Goal: Information Seeking & Learning: Learn about a topic

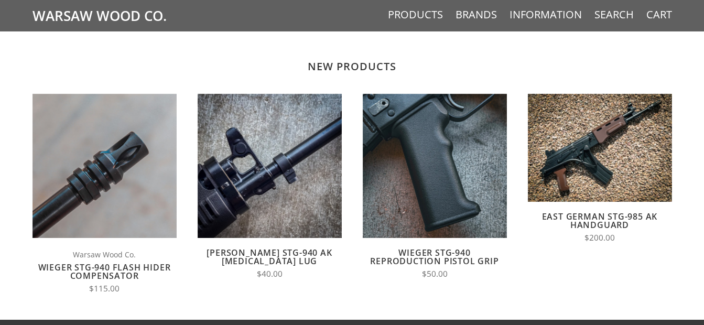
scroll to position [699, 0]
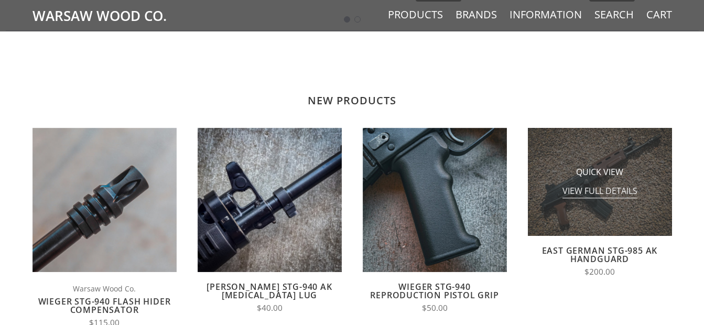
click at [595, 194] on span "View Full Details" at bounding box center [599, 192] width 75 height 13
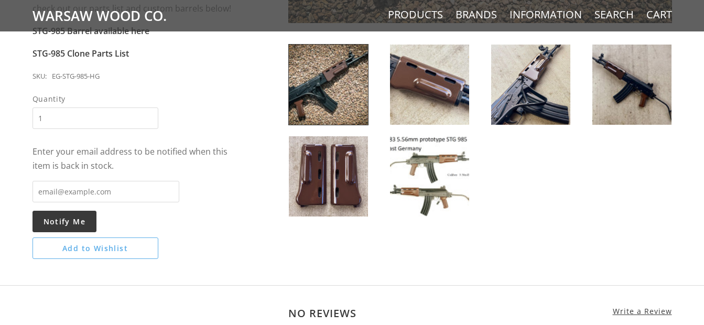
scroll to position [350, 0]
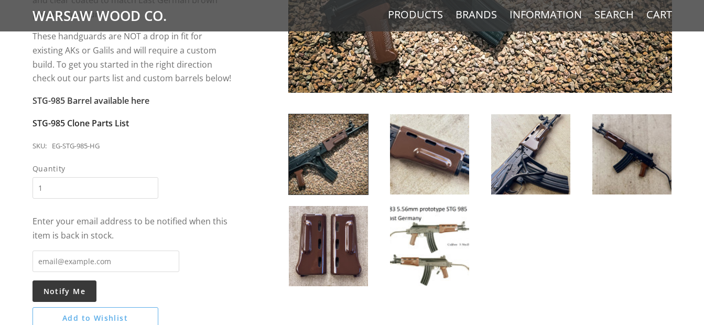
click at [101, 126] on strong "STG-985 Clone Parts List" at bounding box center [81, 123] width 96 height 12
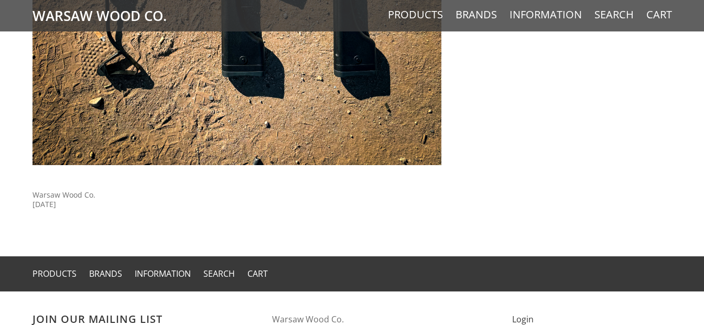
scroll to position [2921, 0]
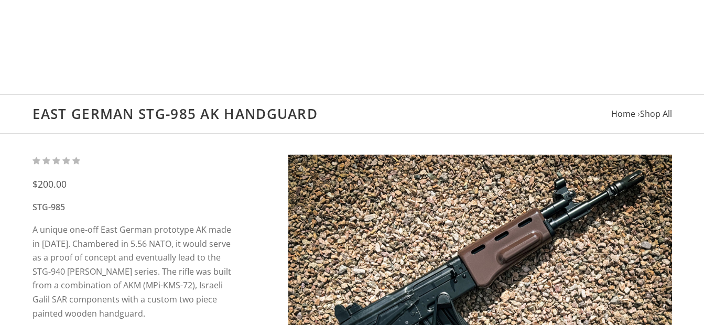
scroll to position [349, 0]
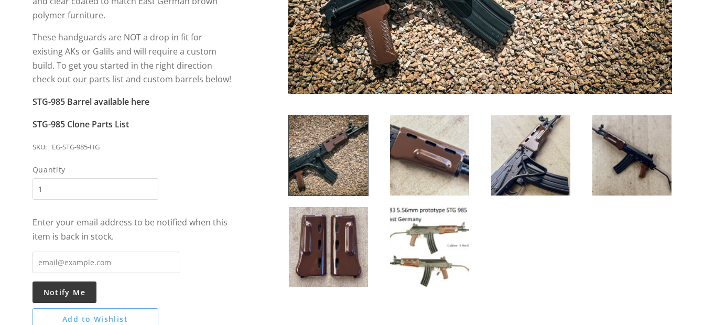
click at [421, 243] on img at bounding box center [429, 247] width 79 height 80
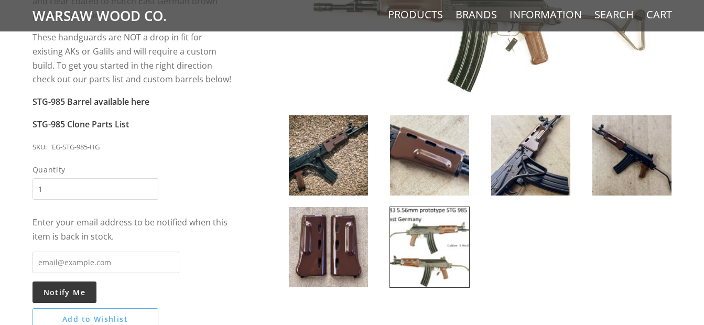
click at [609, 146] on img at bounding box center [631, 155] width 79 height 80
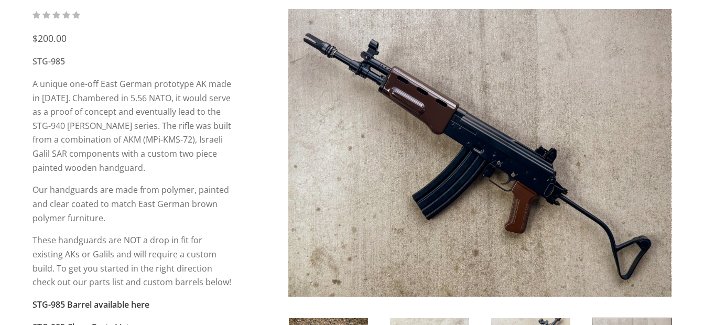
scroll to position [139, 0]
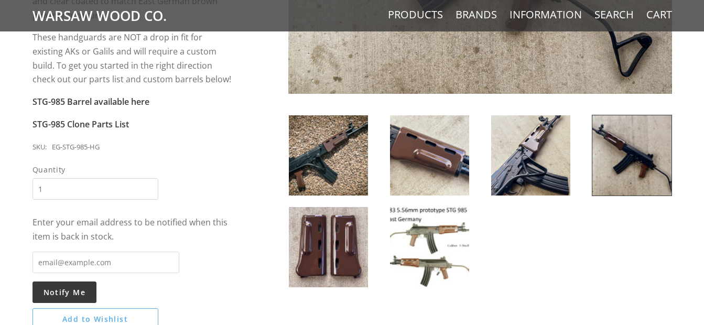
click at [329, 161] on img at bounding box center [328, 155] width 79 height 80
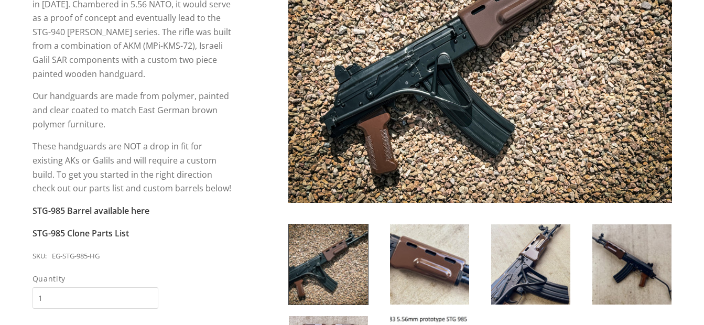
scroll to position [279, 0]
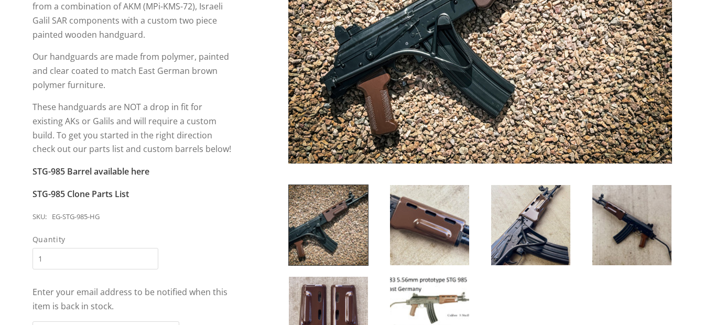
click at [598, 208] on img at bounding box center [631, 225] width 79 height 80
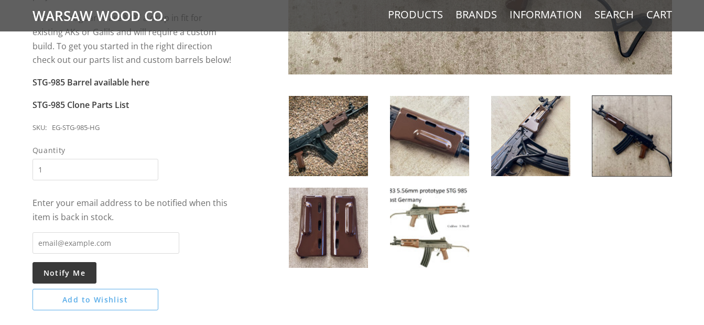
scroll to position [349, 0]
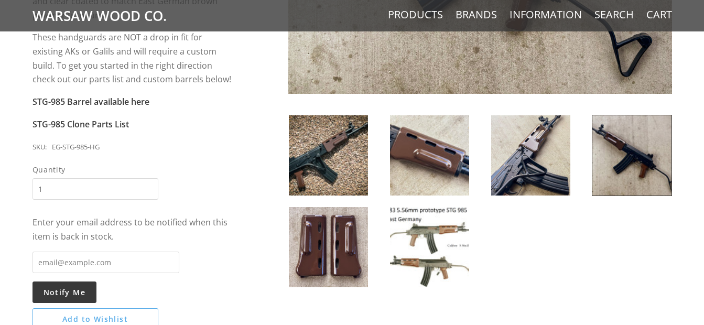
click at [342, 149] on img at bounding box center [328, 155] width 79 height 80
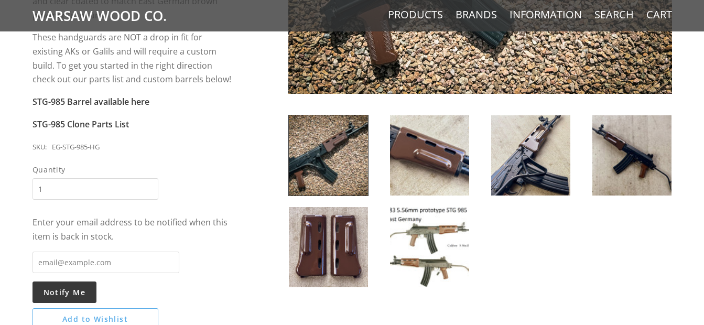
click at [362, 225] on img at bounding box center [328, 247] width 79 height 80
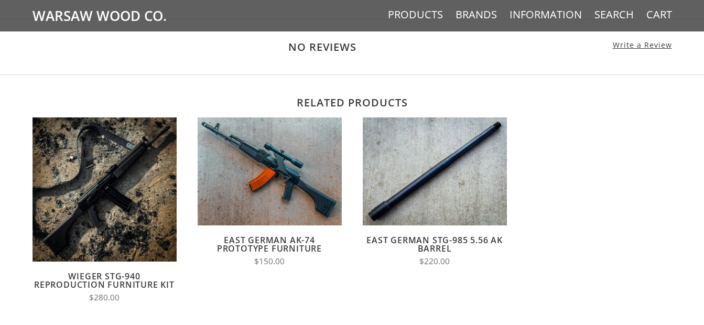
scroll to position [768, 0]
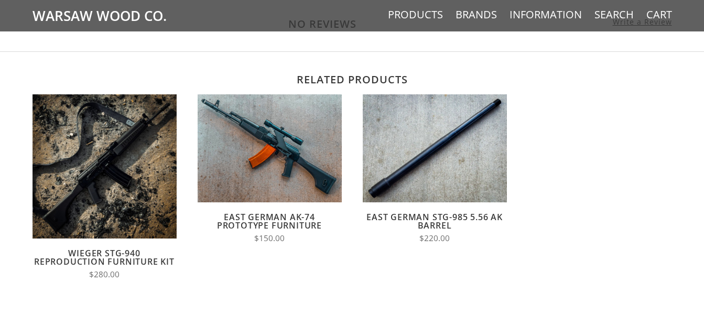
click at [259, 221] on link "East German AK-74 Prototype Furniture" at bounding box center [269, 221] width 105 height 20
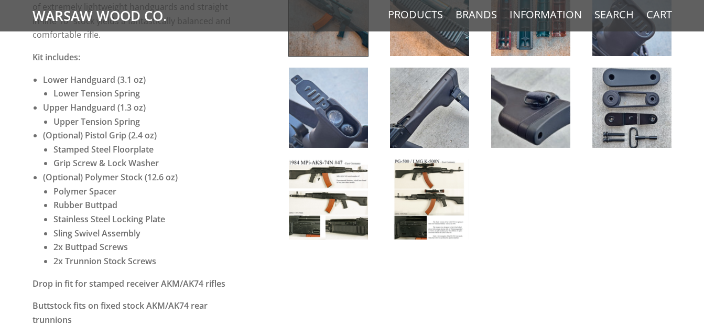
scroll to position [489, 0]
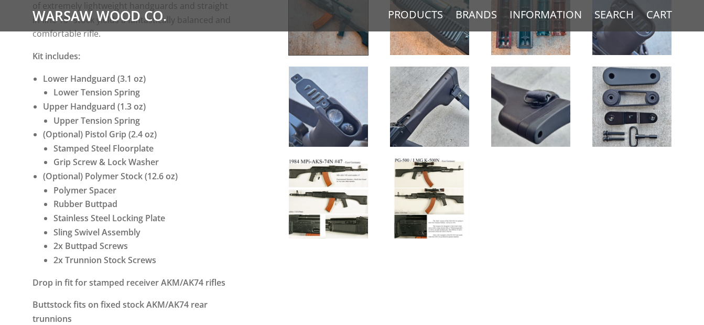
click at [444, 184] on img at bounding box center [429, 198] width 79 height 80
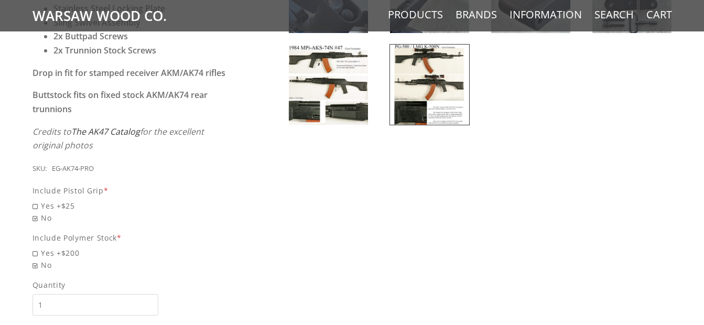
scroll to position [629, 0]
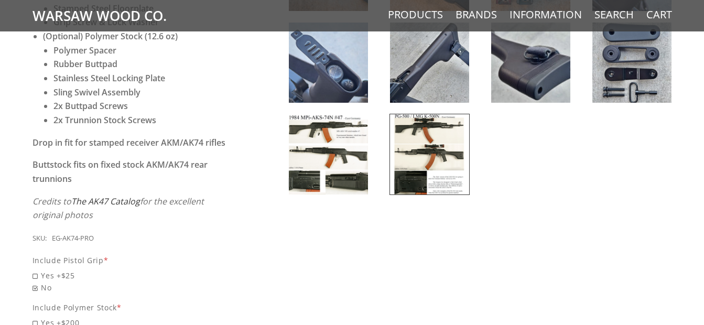
click at [341, 163] on img at bounding box center [328, 154] width 79 height 80
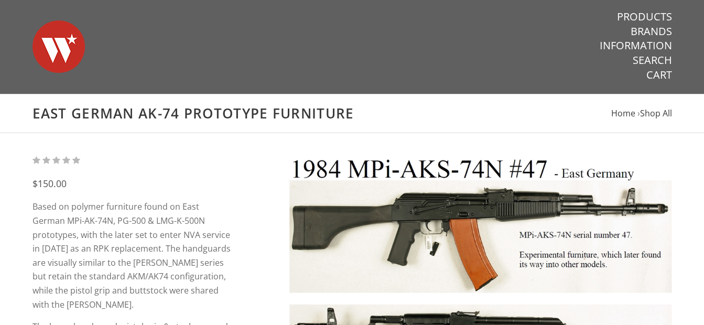
scroll to position [0, 0]
